Goal: Task Accomplishment & Management: Manage account settings

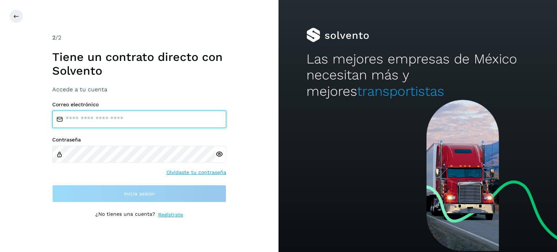
click at [147, 117] on input "email" at bounding box center [139, 119] width 174 height 17
type input "**********"
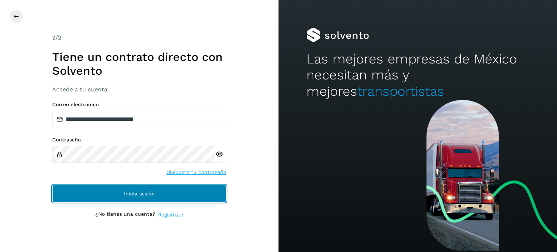
click at [175, 197] on button "Inicia sesión" at bounding box center [139, 193] width 174 height 17
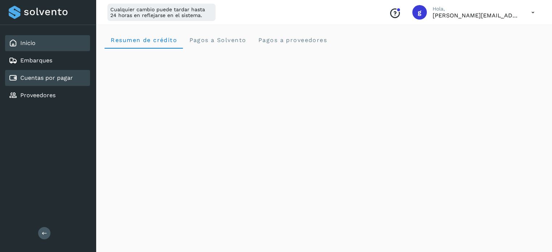
click at [60, 78] on link "Cuentas por pagar" at bounding box center [46, 77] width 53 height 7
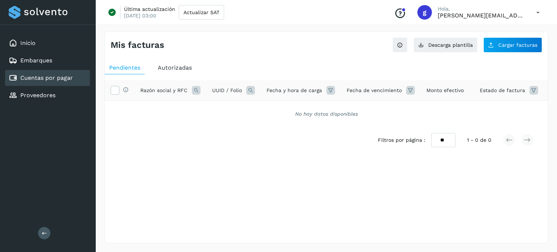
click at [171, 66] on span "Autorizadas" at bounding box center [175, 67] width 34 height 7
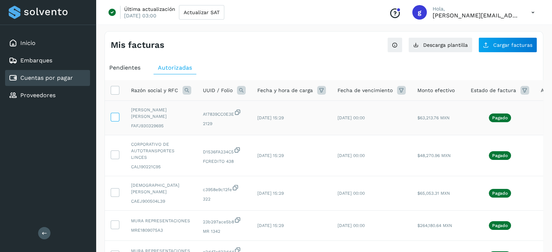
click at [116, 119] on icon at bounding box center [115, 117] width 8 height 8
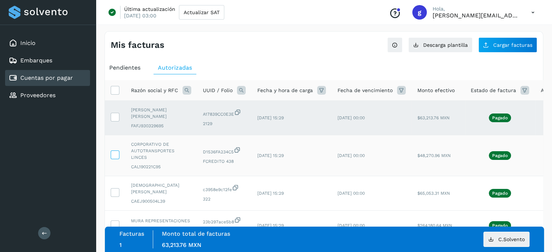
click at [114, 154] on icon at bounding box center [115, 155] width 8 height 8
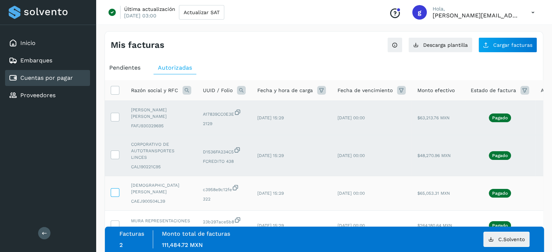
click at [114, 190] on icon at bounding box center [115, 192] width 8 height 8
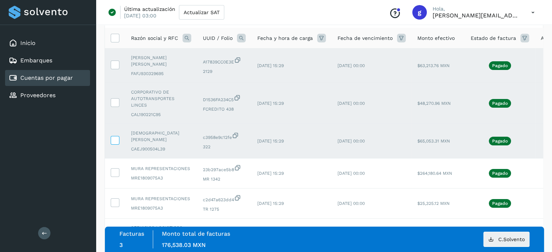
scroll to position [63, 0]
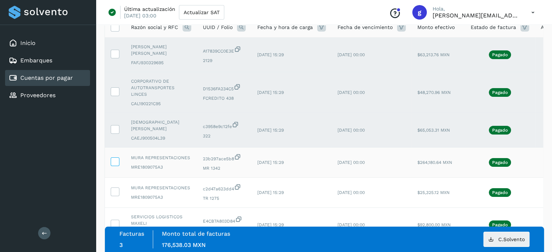
click at [113, 158] on icon at bounding box center [115, 162] width 8 height 8
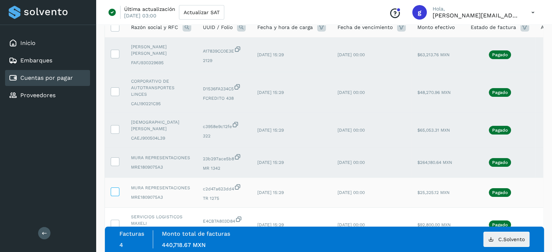
click at [113, 188] on icon at bounding box center [115, 192] width 8 height 8
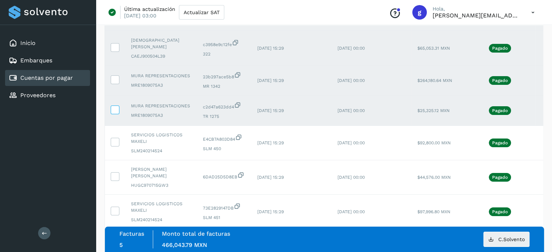
scroll to position [149, 0]
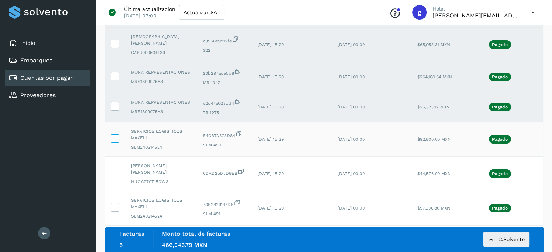
click at [114, 135] on icon at bounding box center [115, 138] width 8 height 8
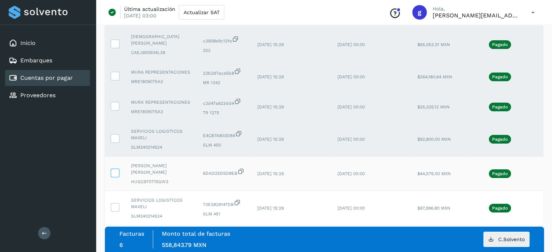
click at [115, 169] on icon at bounding box center [115, 173] width 8 height 8
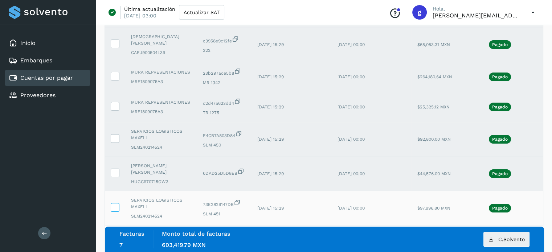
click at [113, 203] on icon at bounding box center [115, 207] width 8 height 8
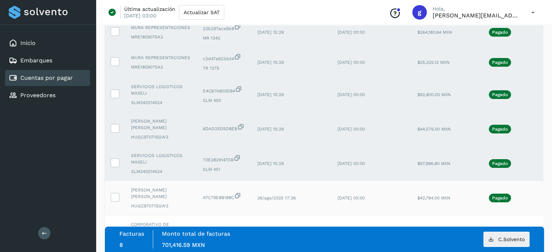
scroll to position [193, 0]
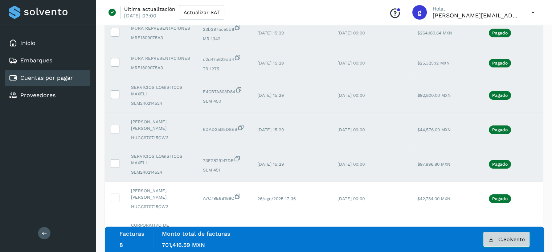
click at [497, 238] on button "C.Solvento" at bounding box center [506, 239] width 46 height 15
click at [529, 105] on td "Pagado" at bounding box center [500, 95] width 70 height 34
